Goal: Check status: Check status

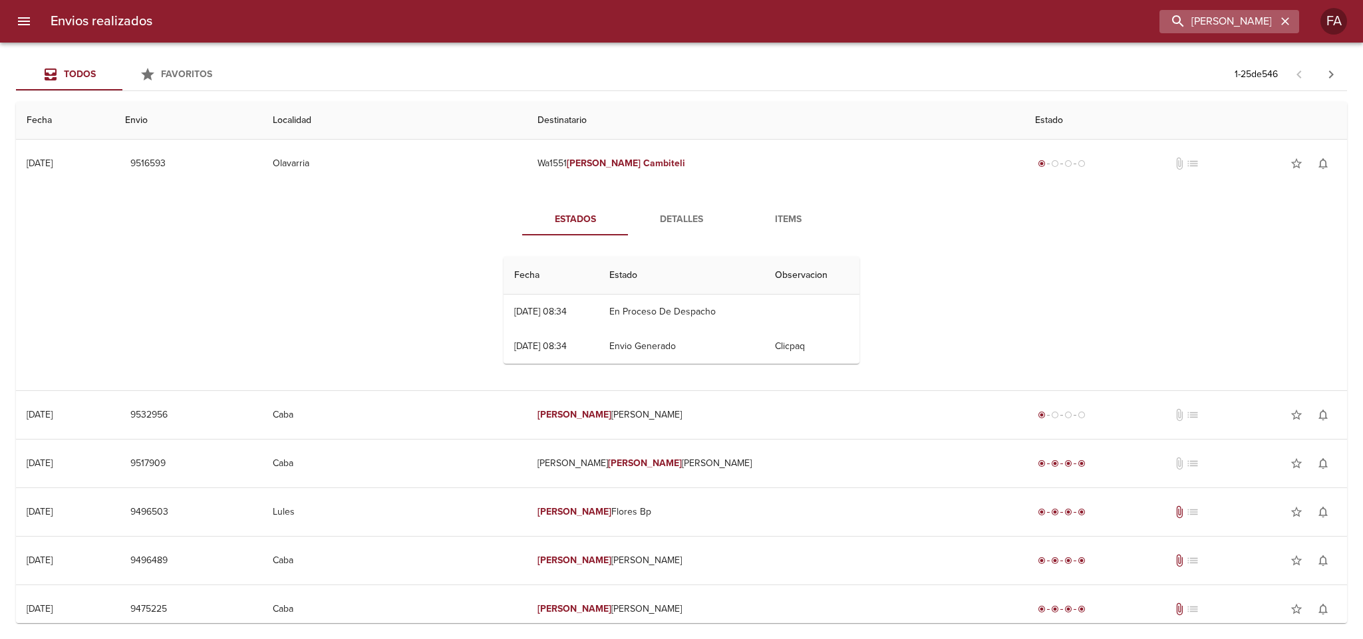
click at [1291, 25] on button "button" at bounding box center [1285, 21] width 17 height 17
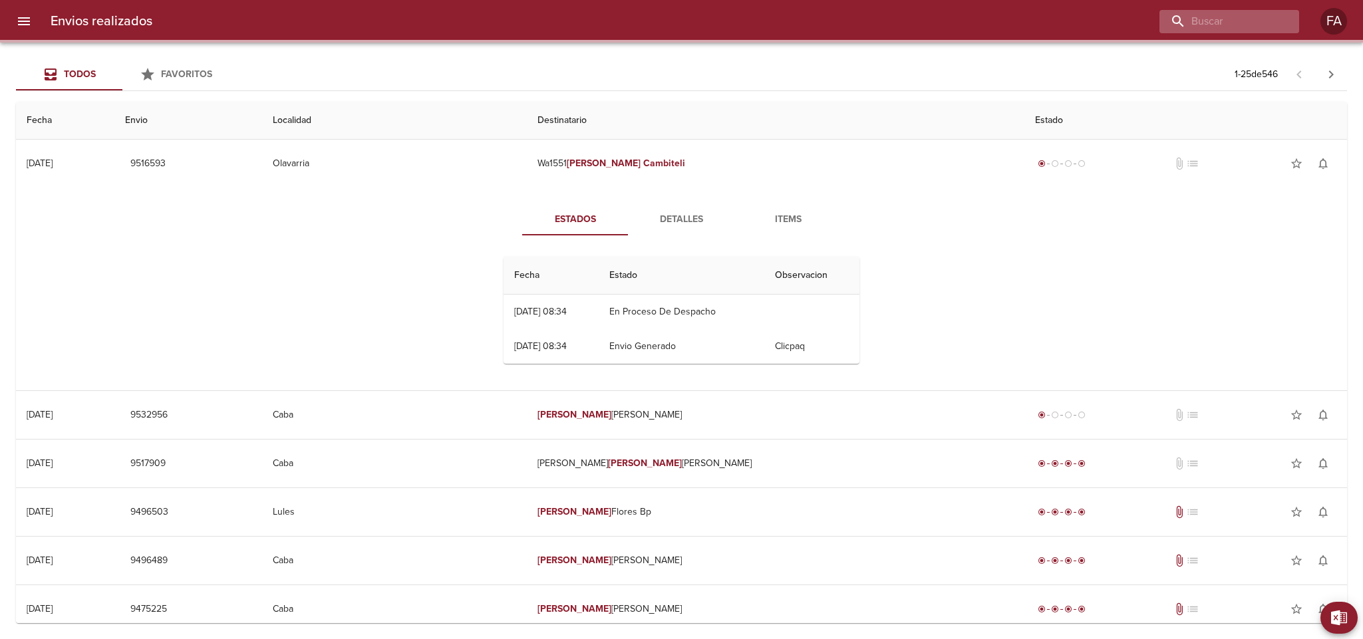
click at [1287, 25] on div at bounding box center [1229, 21] width 140 height 23
paste input "[PERSON_NAME]"
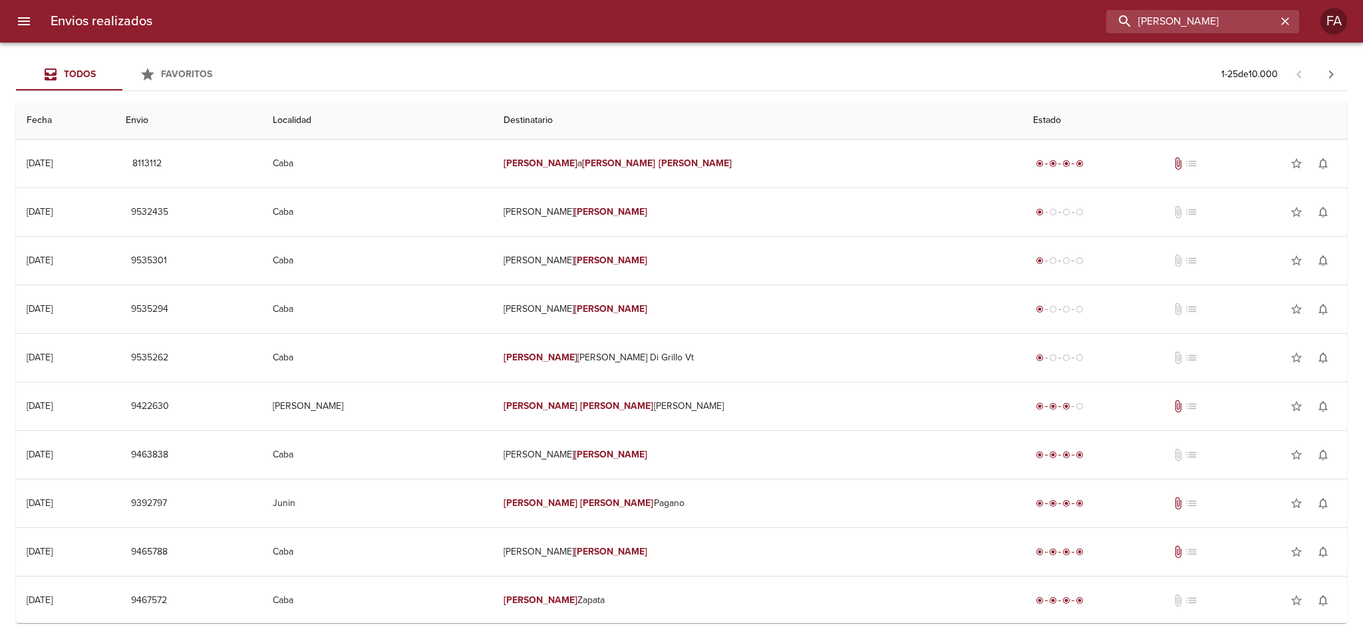
drag, startPoint x: 1246, startPoint y: 19, endPoint x: 783, endPoint y: 59, distance: 464.7
click at [737, 40] on div "Envios realizados [PERSON_NAME] FA" at bounding box center [681, 21] width 1363 height 43
paste input "[PERSON_NAME]"
type input "[PERSON_NAME]"
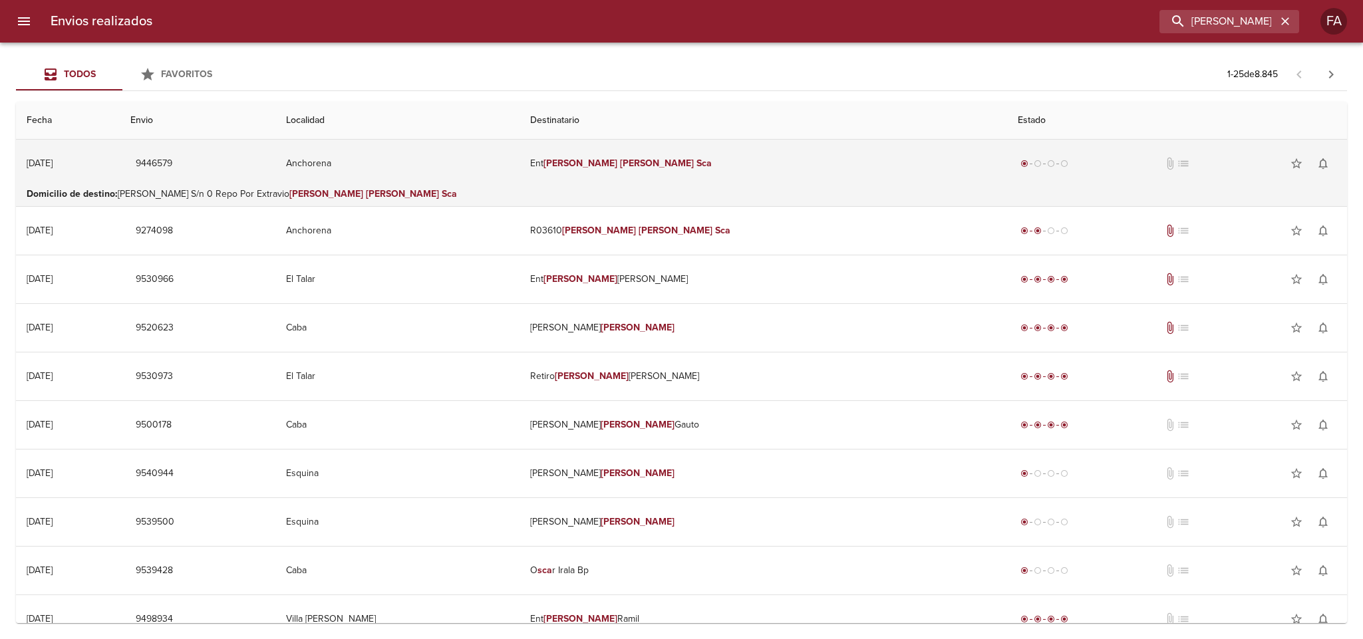
click at [733, 162] on td "Ent [PERSON_NAME]" at bounding box center [764, 164] width 488 height 48
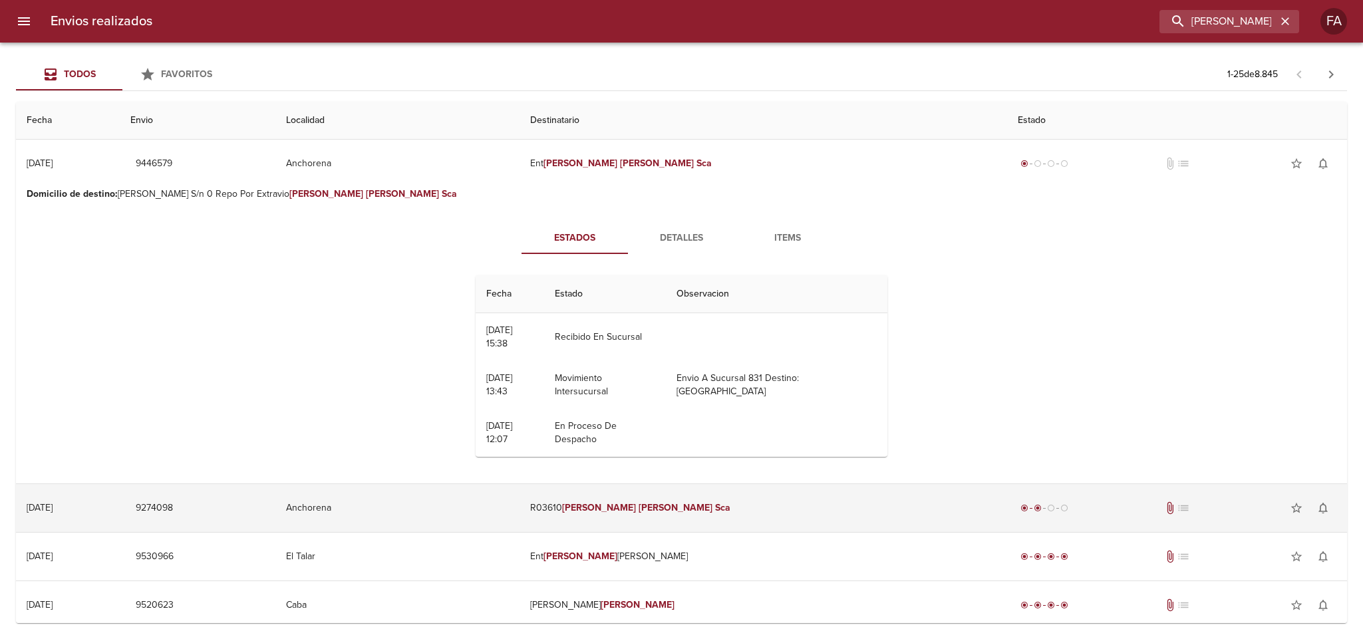
click at [780, 502] on td "R03610 [PERSON_NAME]" at bounding box center [764, 508] width 488 height 48
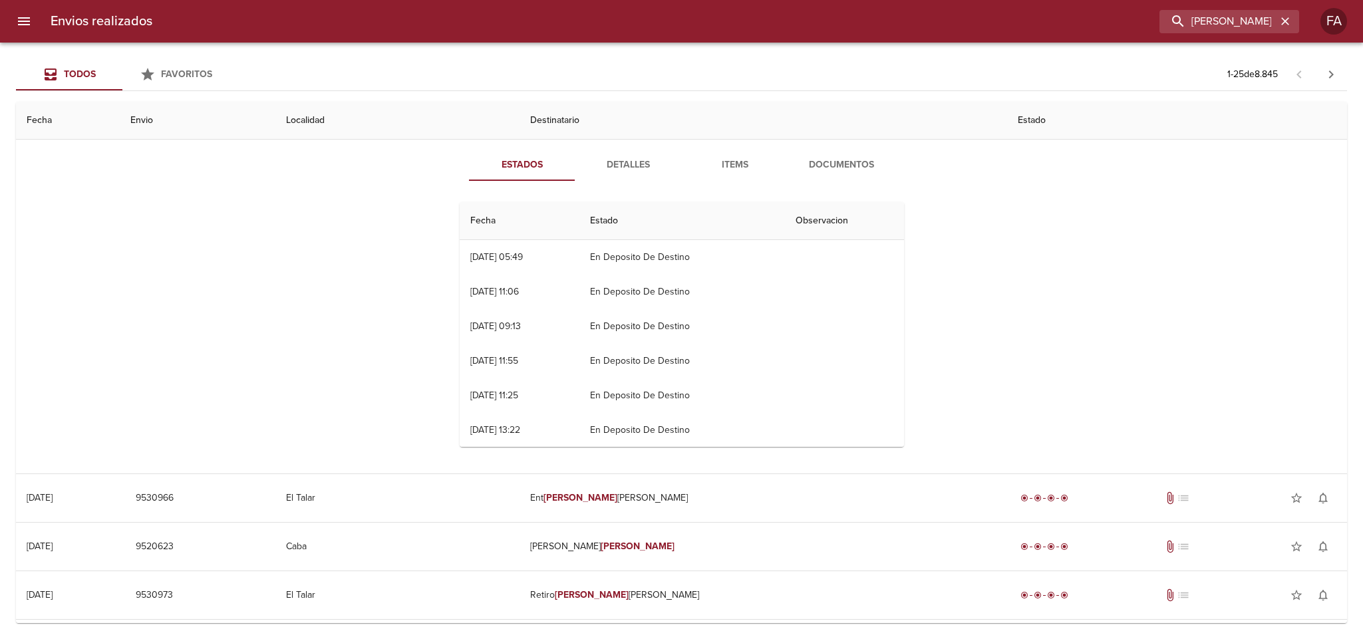
scroll to position [200, 0]
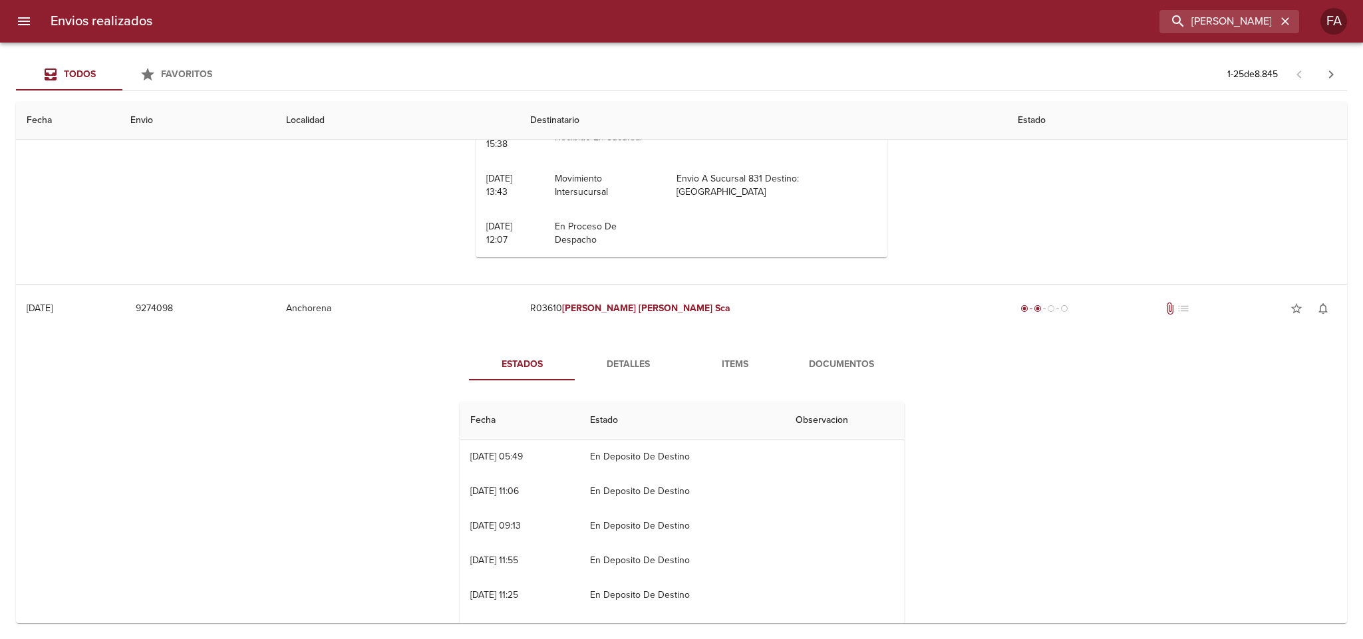
click at [633, 347] on div "Estados Detalles Items Documentos Fecha Estado Observacion 28/08 [DATE] 05:49 E…" at bounding box center [682, 503] width 1310 height 341
click at [633, 357] on span "Detalles" at bounding box center [628, 365] width 90 height 17
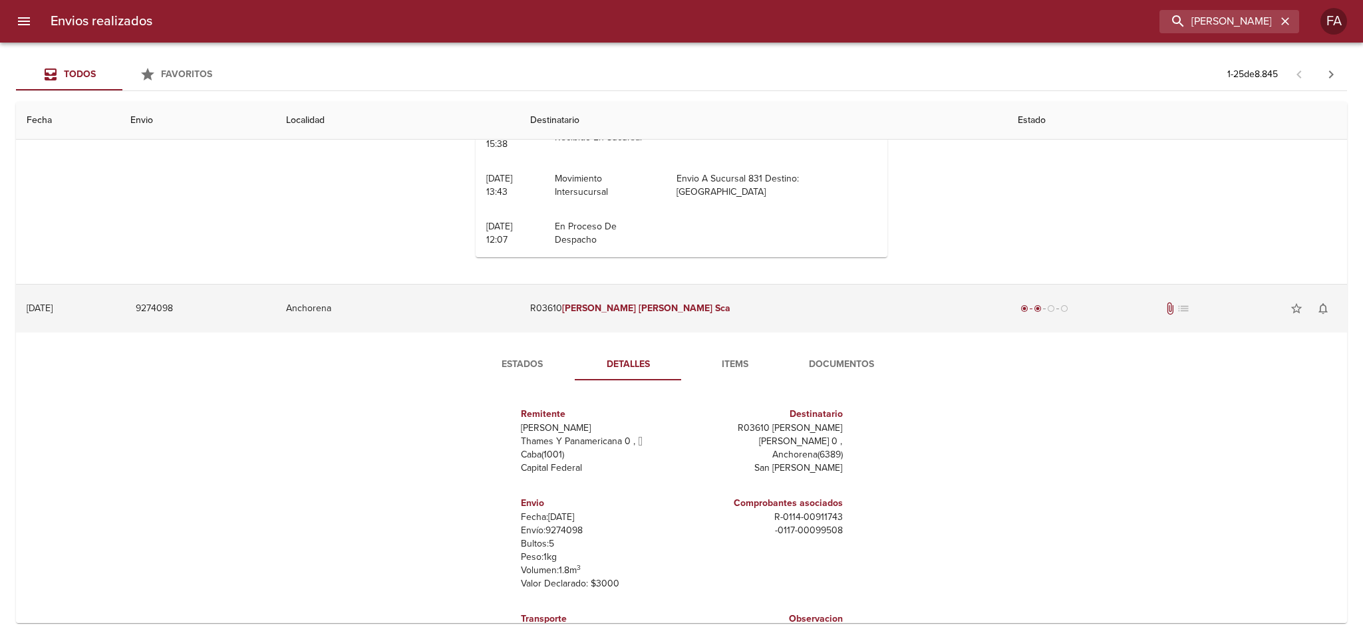
scroll to position [0, 0]
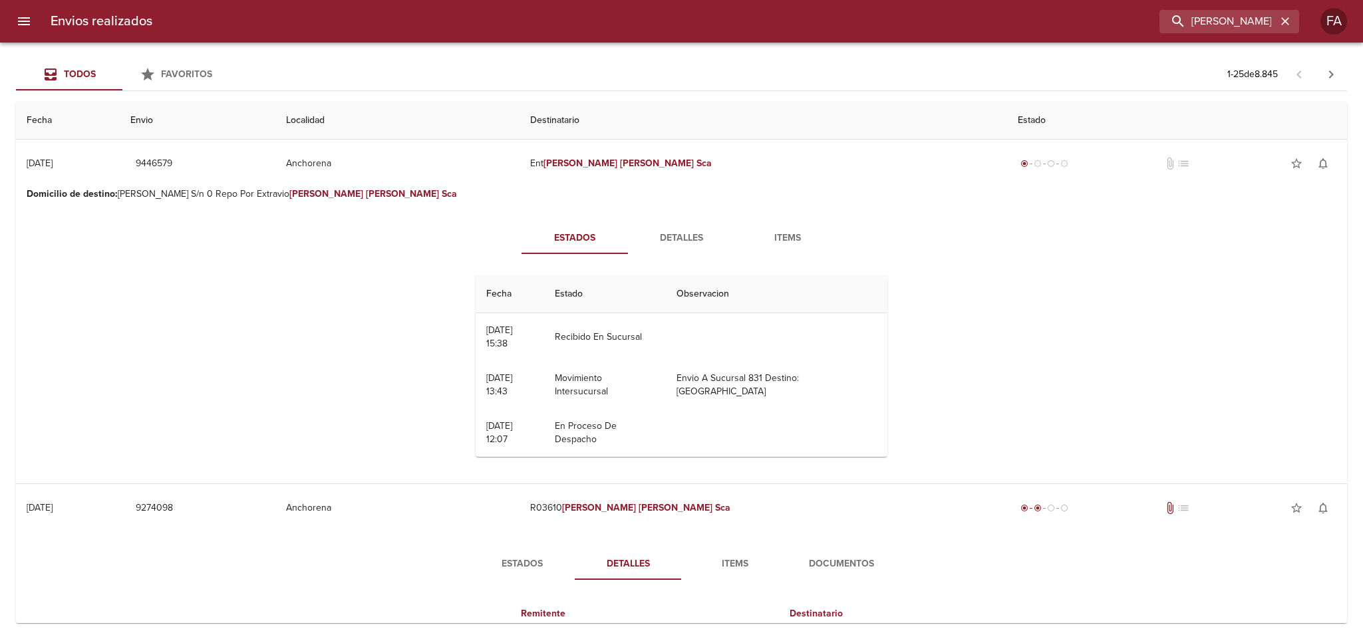
click at [673, 220] on div "Estados Detalles Items Fecha Estado Observacion 04/08 [DATE] 15:38 Recibido En …" at bounding box center [682, 344] width 1310 height 277
click at [673, 225] on button "Detalles" at bounding box center [681, 238] width 106 height 32
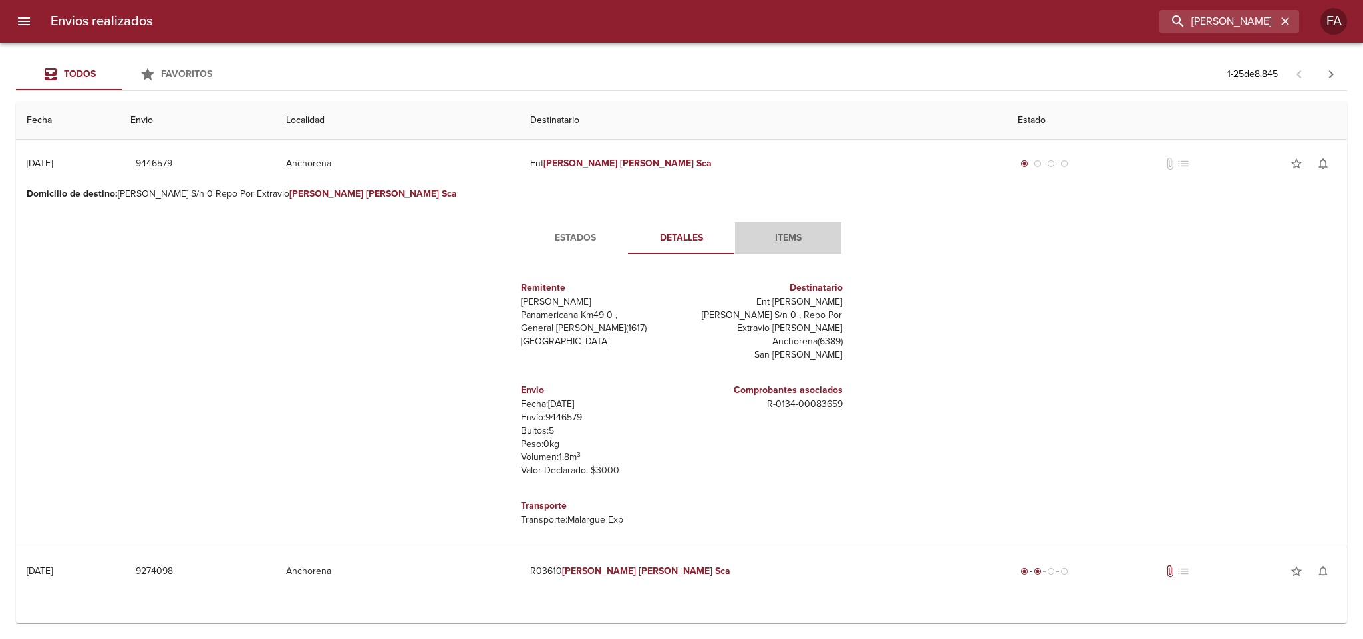
click at [790, 239] on span "Items" at bounding box center [788, 238] width 90 height 17
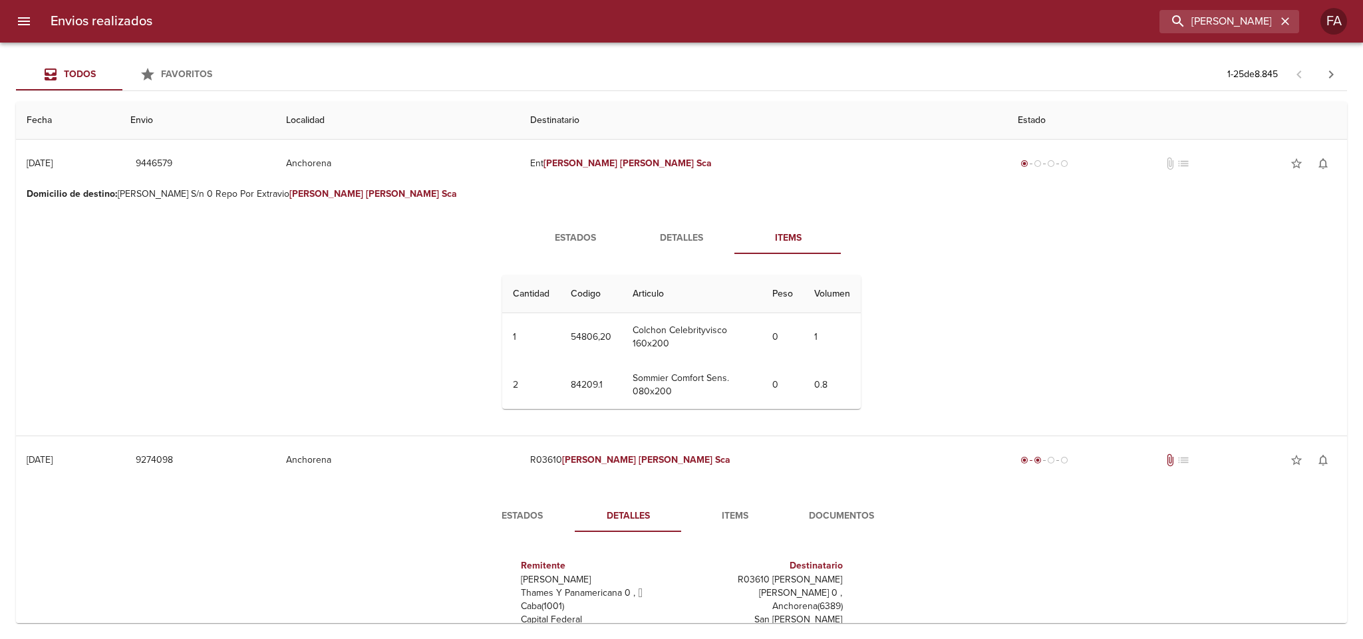
click at [577, 239] on span "Estados" at bounding box center [575, 238] width 90 height 17
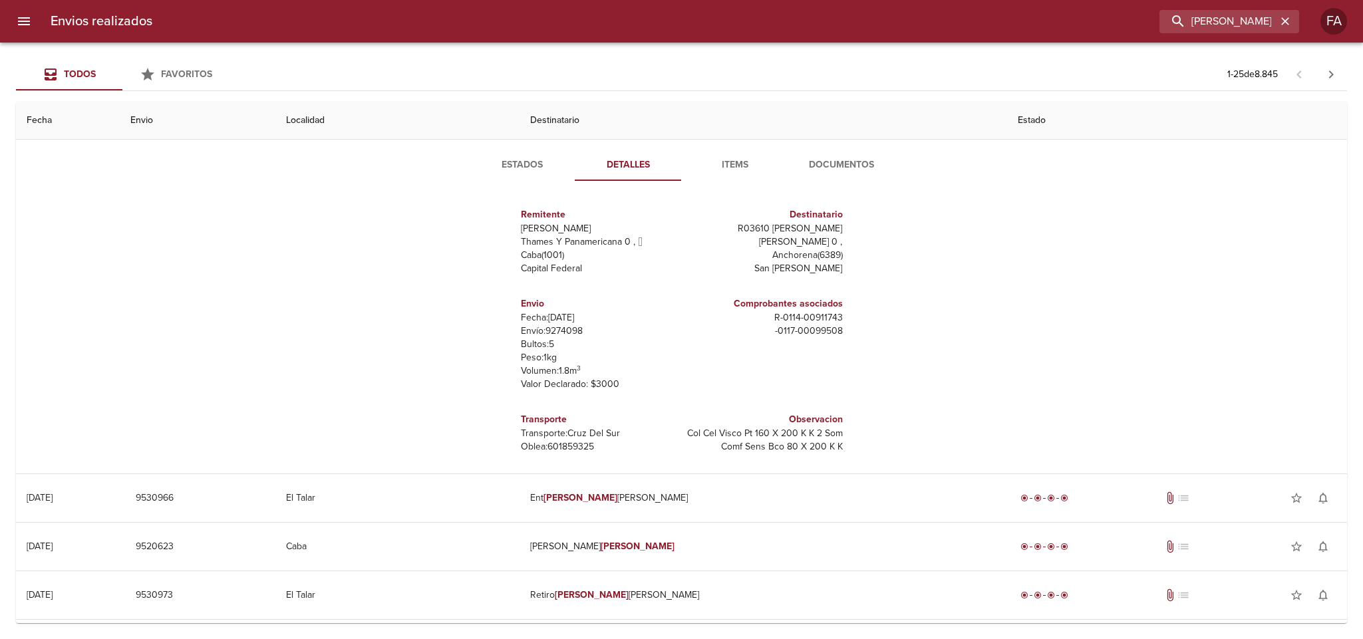
scroll to position [299, 0]
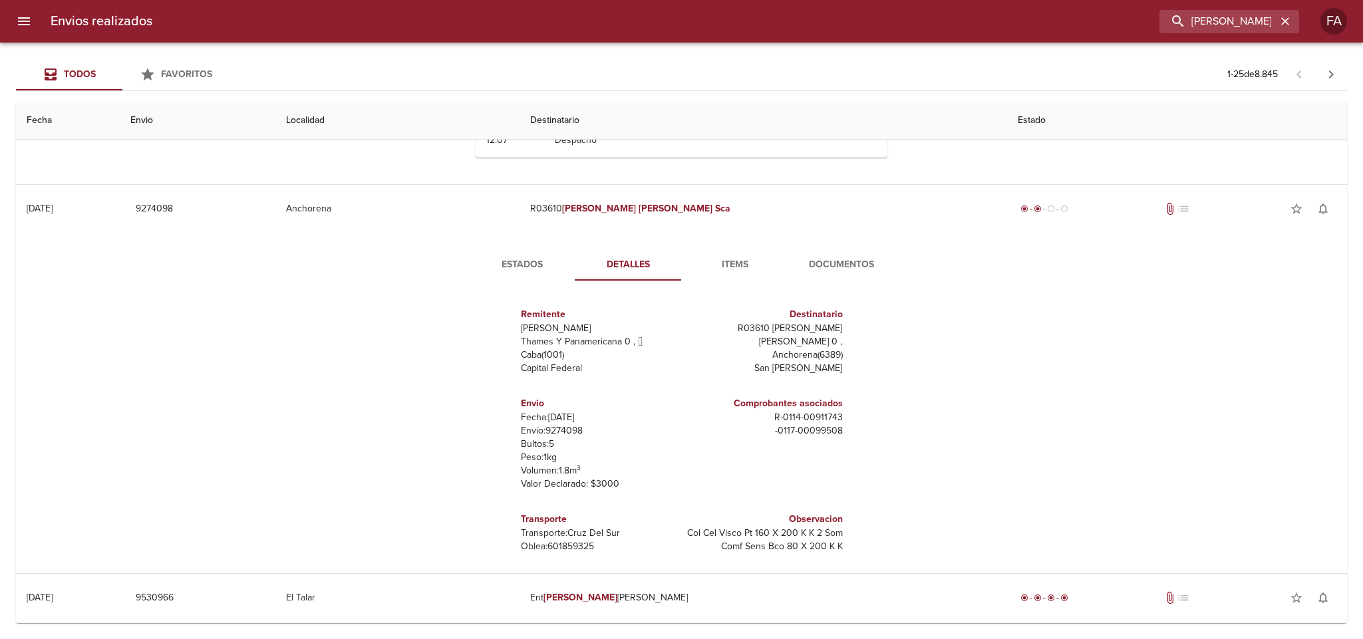
click at [509, 261] on span "Estados" at bounding box center [522, 265] width 90 height 17
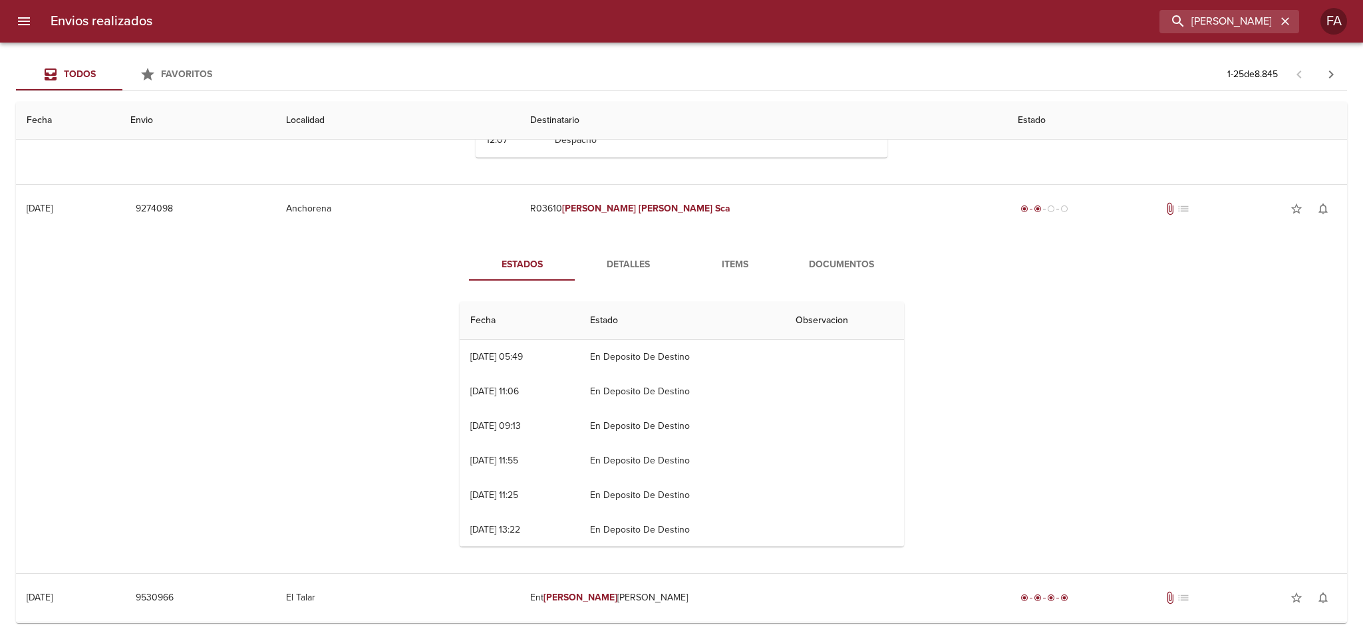
scroll to position [0, 0]
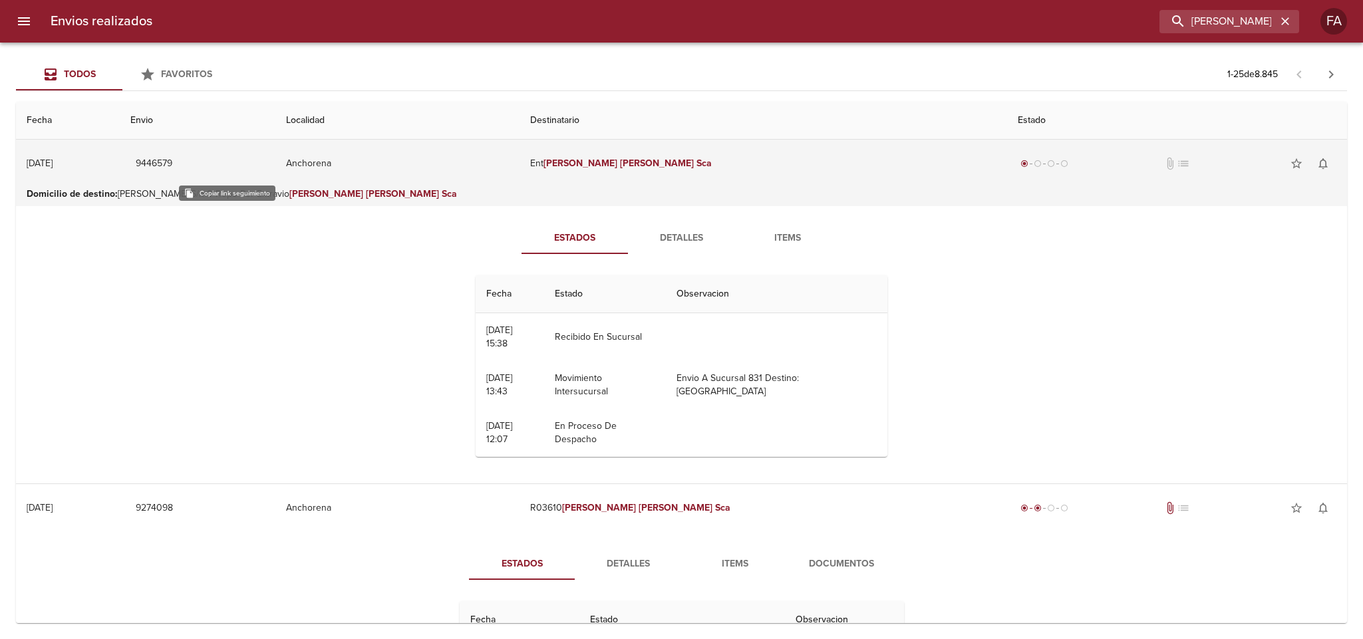
click at [172, 168] on span "9446579" at bounding box center [154, 164] width 37 height 17
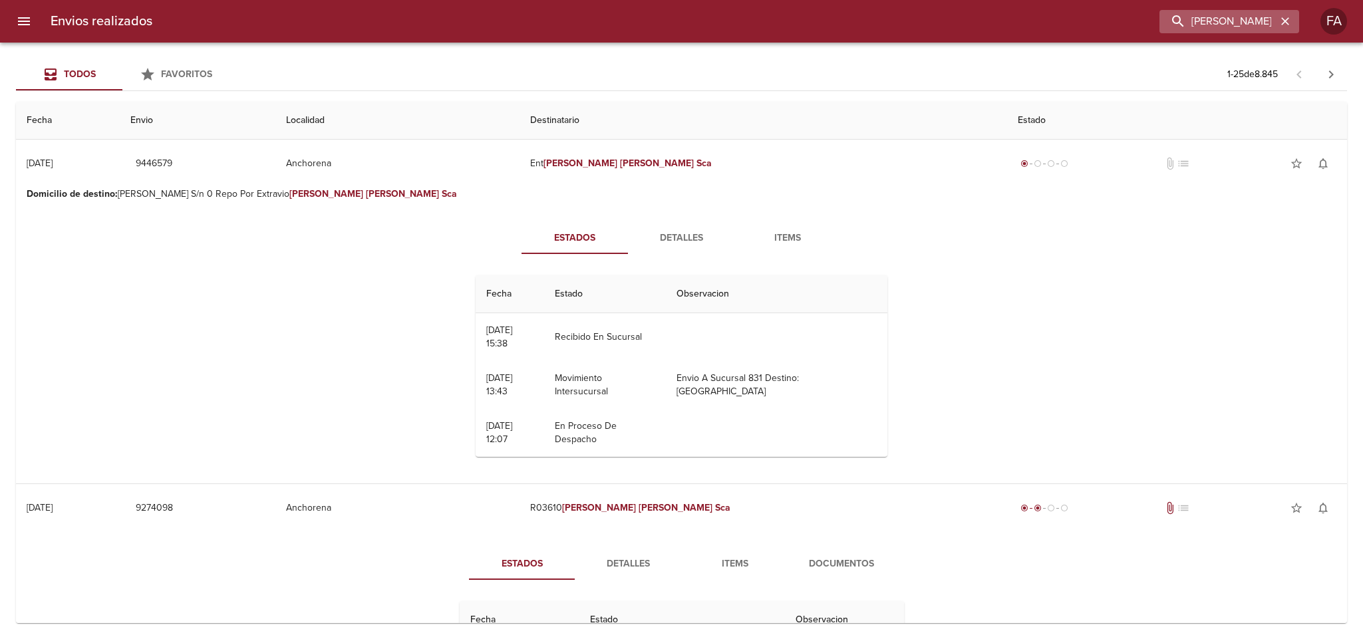
drag, startPoint x: 1284, startPoint y: 20, endPoint x: 1274, endPoint y: 21, distance: 10.0
click at [1282, 21] on icon "button" at bounding box center [1284, 21] width 13 height 13
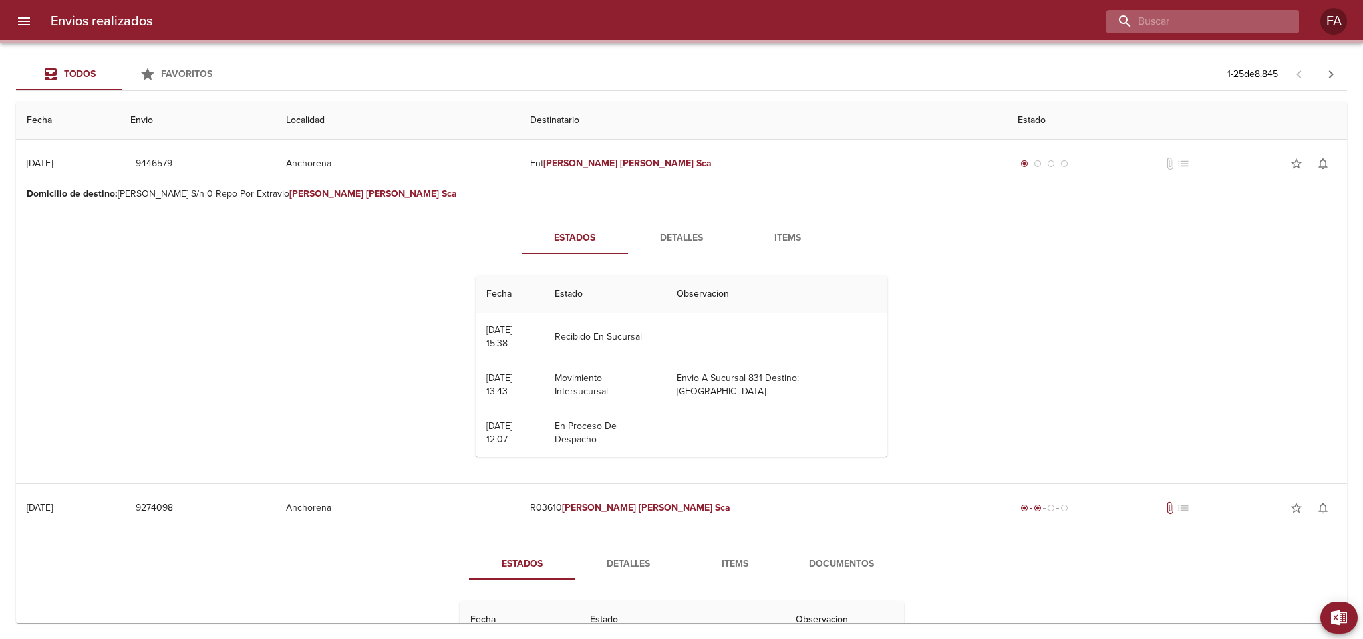
click at [1262, 21] on input "buscar" at bounding box center [1191, 21] width 170 height 23
paste input "[PERSON_NAME]"
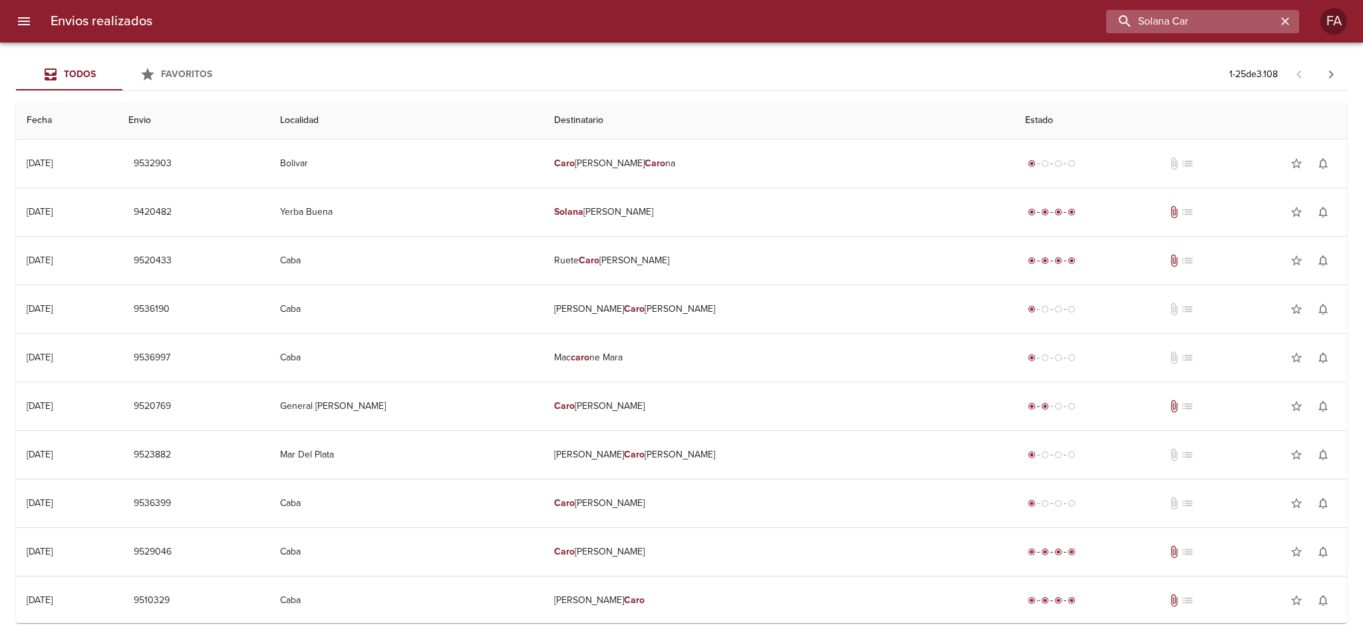
type input "Solana Car"
